Goal: Use online tool/utility: Utilize a website feature to perform a specific function

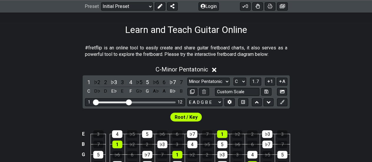
scroll to position [176, 0]
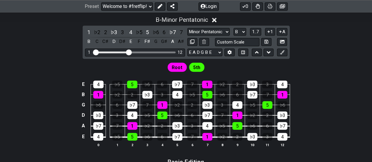
scroll to position [206, 0]
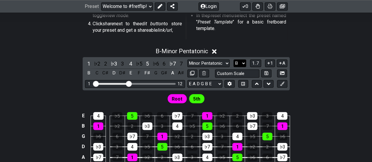
click at [243, 60] on select "A♭ A A♯ B♭ B C C♯ D♭ D D♯ E♭ E F F♯ G♭ G G♯" at bounding box center [239, 63] width 13 height 8
select select "Ab"
click at [233, 59] on select "A♭ A A♯ B♭ B C C♯ D♭ D D♯ E♭ E F F♯ G♭ G G♯" at bounding box center [239, 63] width 13 height 8
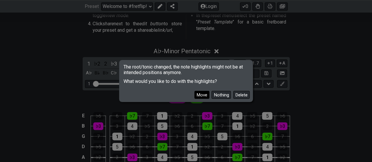
click at [203, 94] on button "Move" at bounding box center [201, 95] width 15 height 8
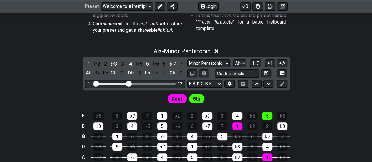
scroll to position [264, 0]
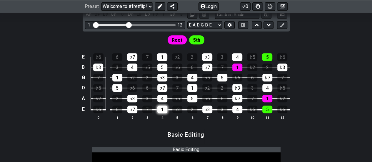
click at [162, 108] on div "1" at bounding box center [162, 109] width 10 height 8
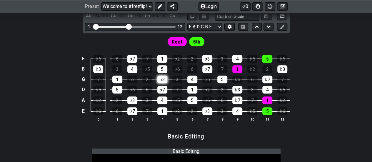
scroll to position [206, 0]
